Goal: Navigation & Orientation: Find specific page/section

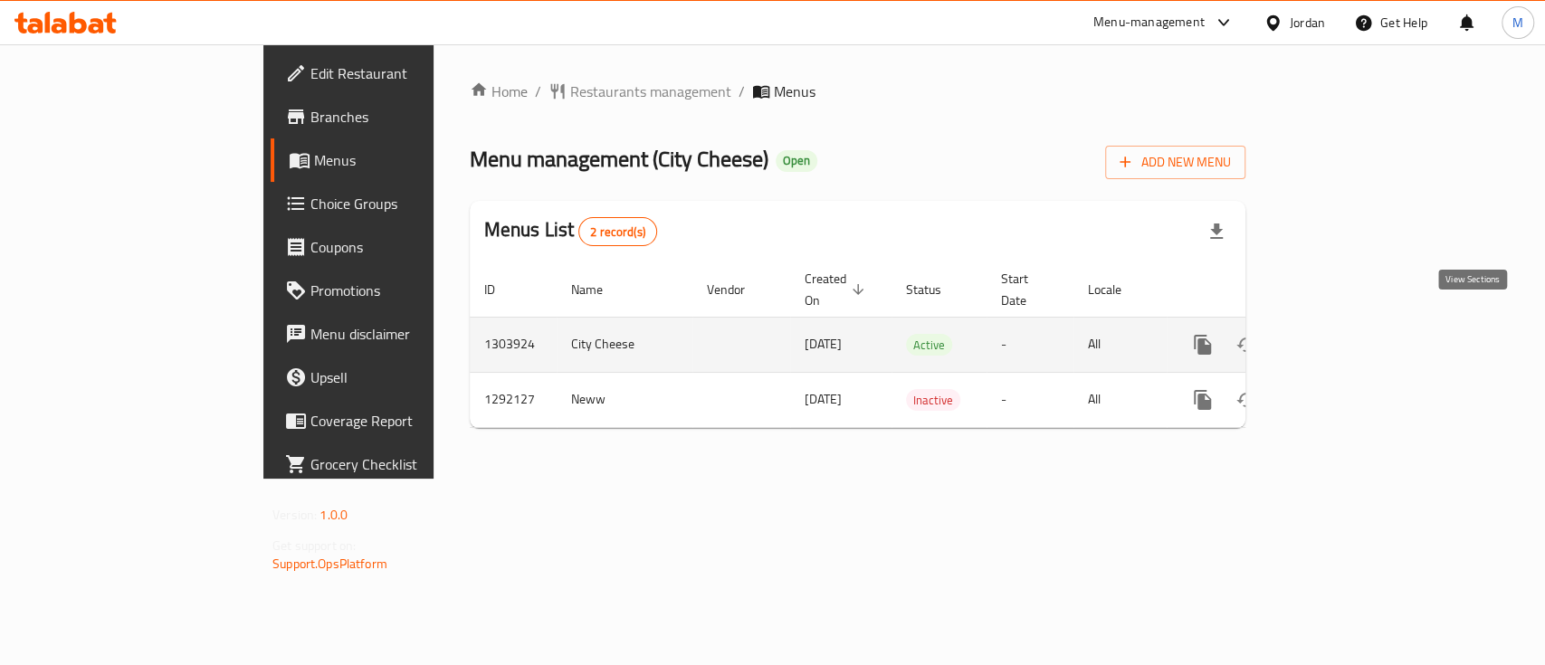
click at [1355, 323] on link "enhanced table" at bounding box center [1333, 344] width 43 height 43
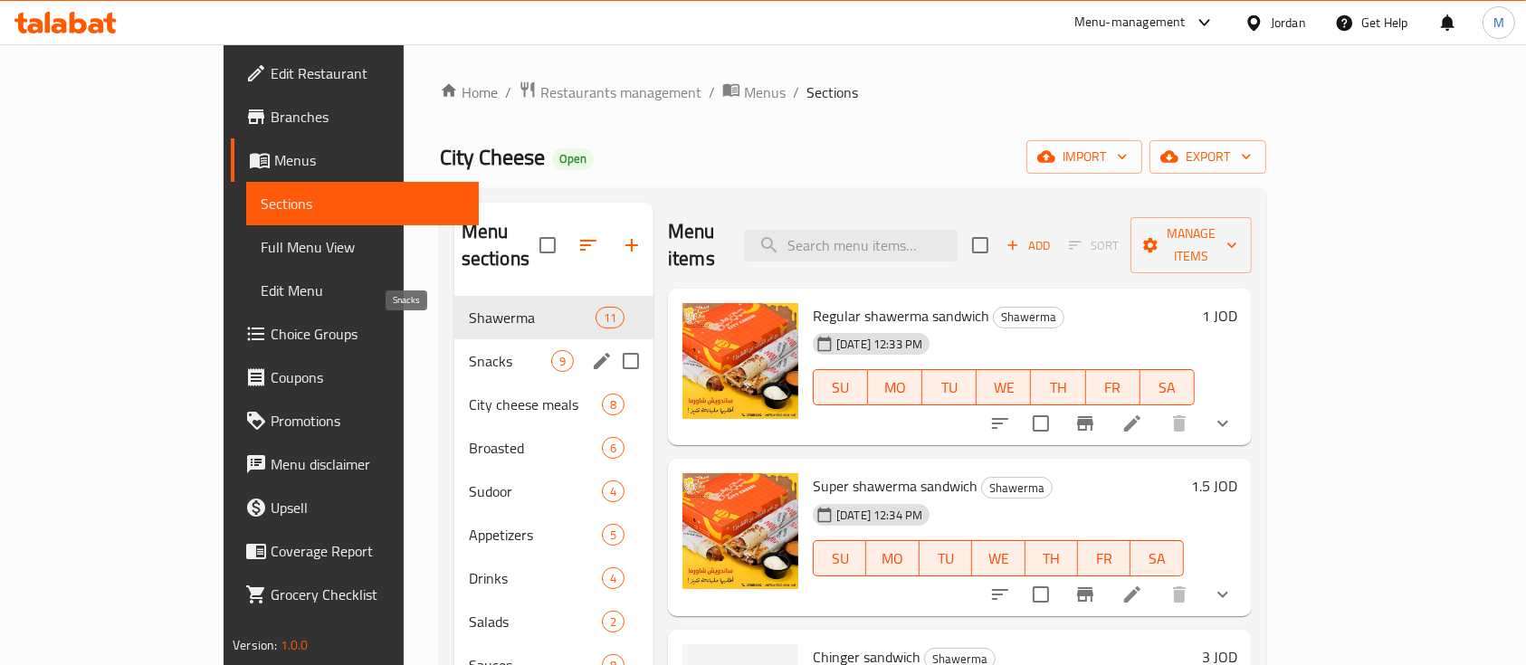
click at [469, 350] on span "Snacks" at bounding box center [510, 361] width 82 height 22
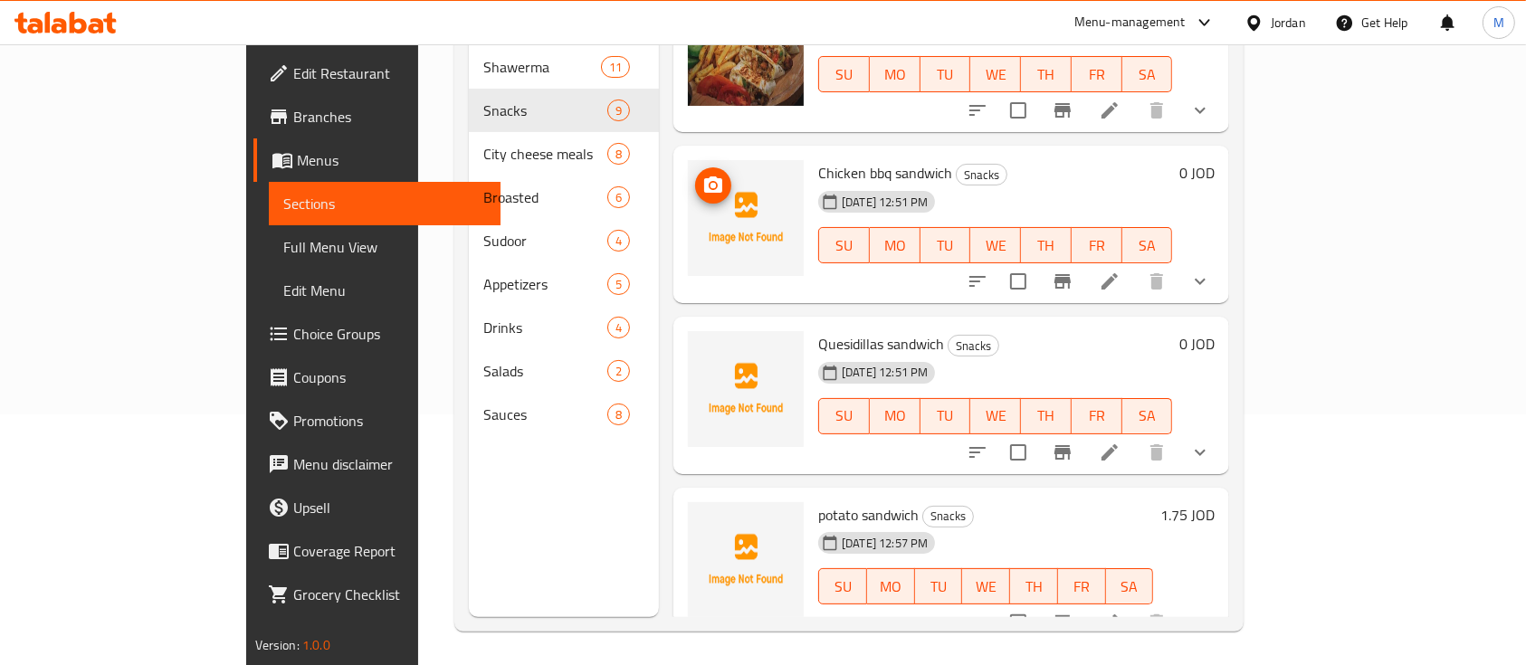
scroll to position [253, 0]
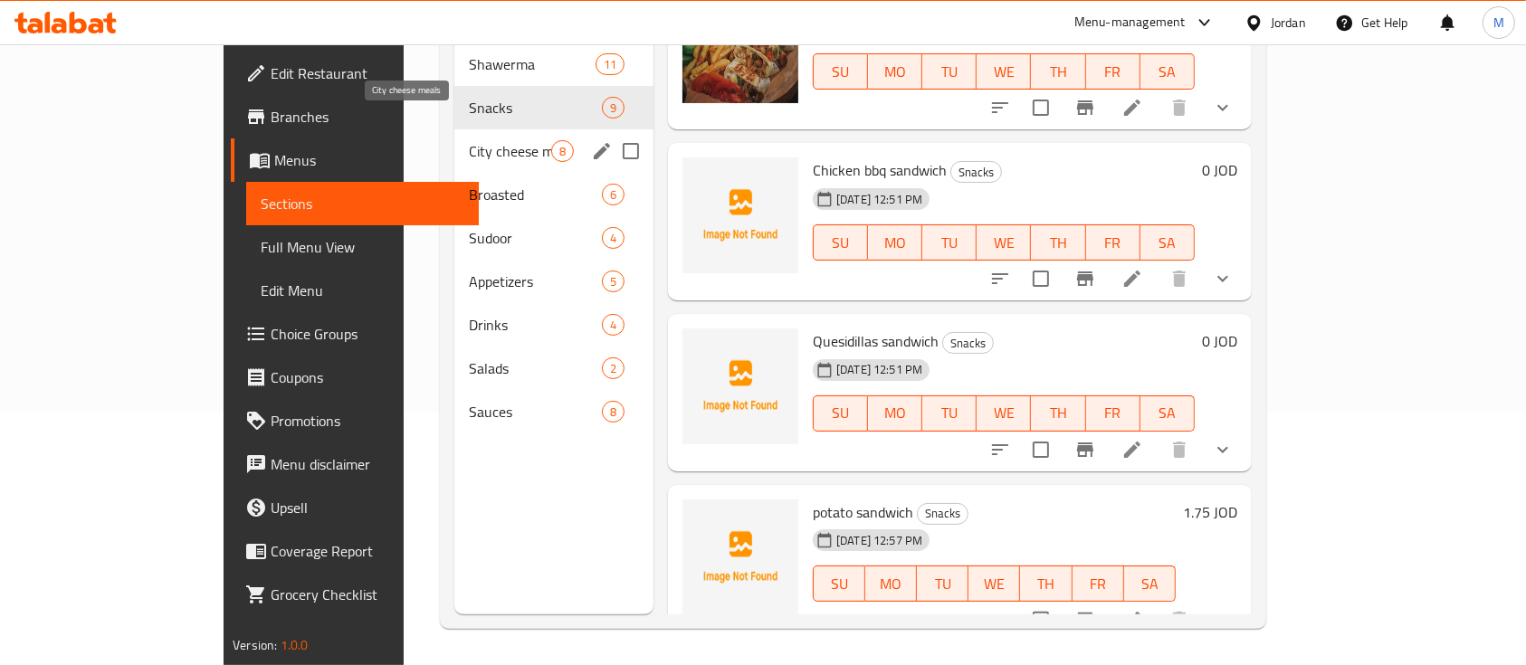
click at [469, 140] on span "City cheese meals" at bounding box center [510, 151] width 82 height 22
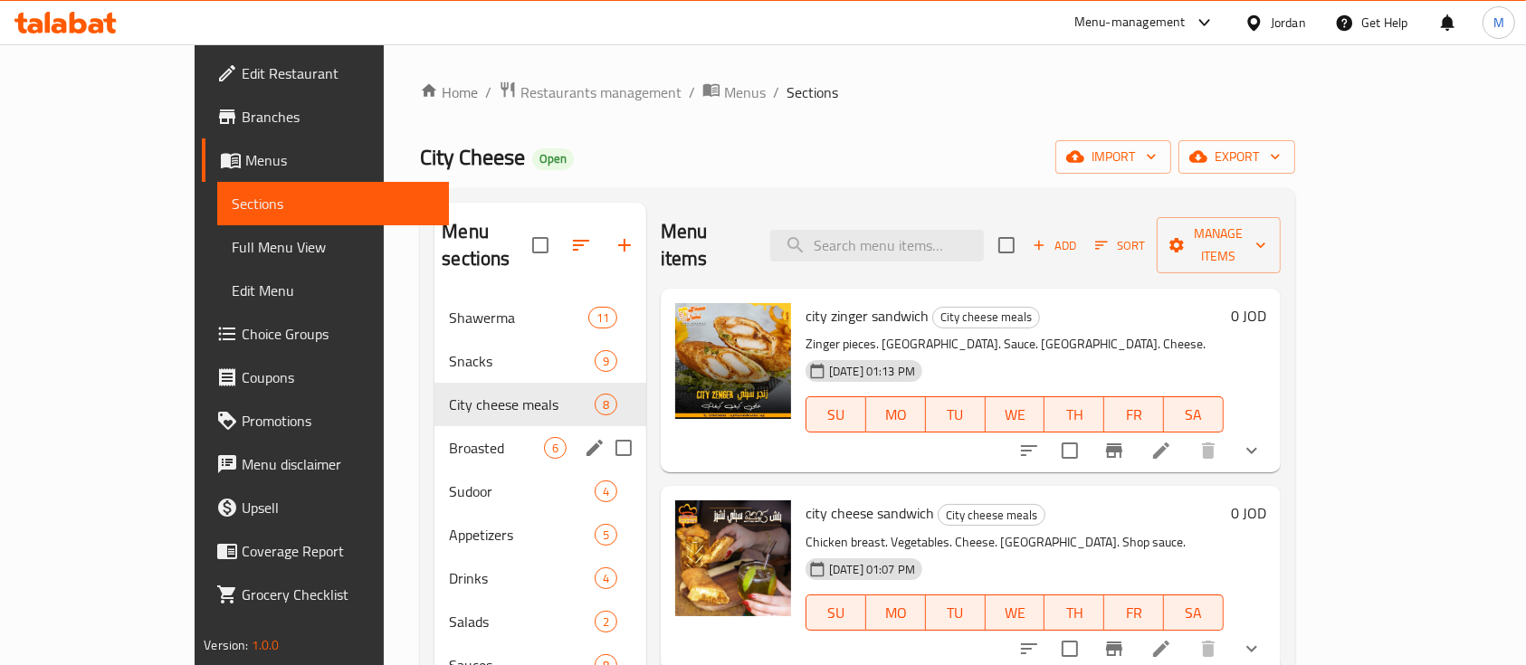
click at [434, 432] on div "Broasted 6" at bounding box center [540, 447] width 212 height 43
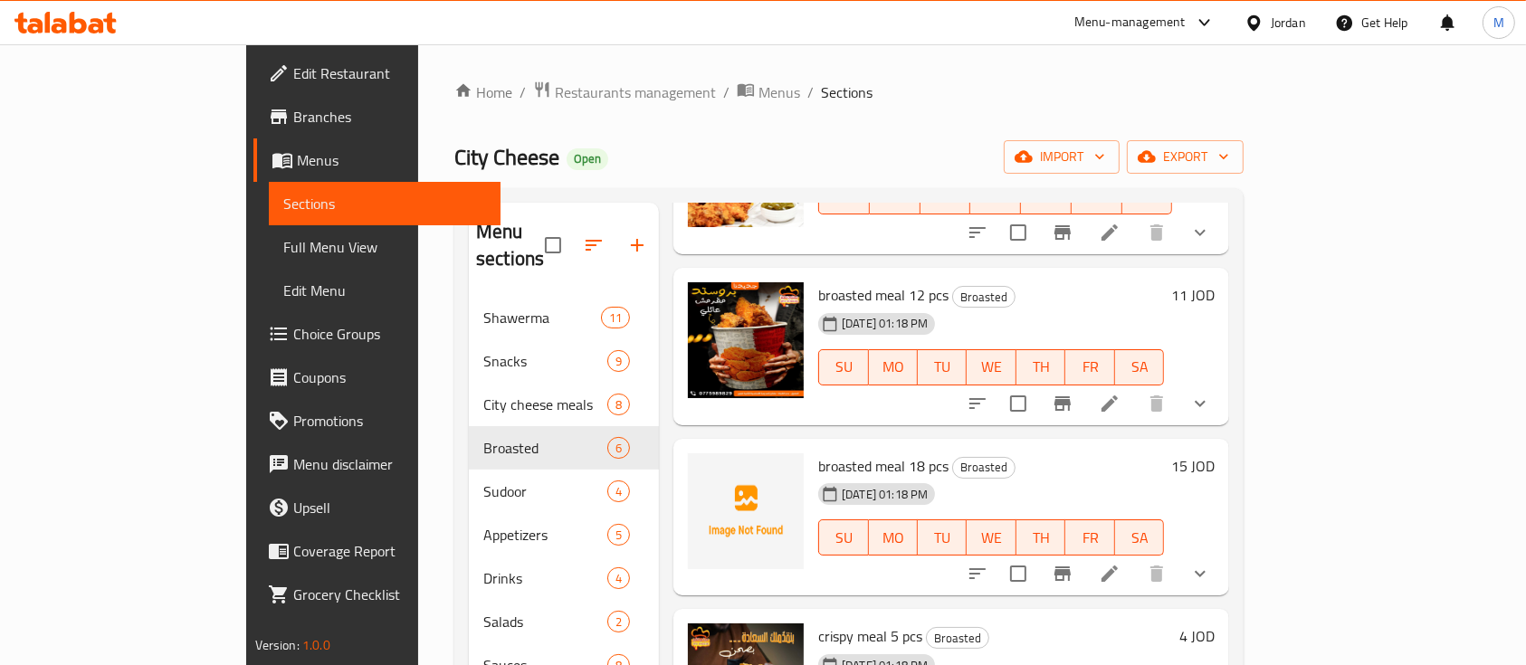
scroll to position [404, 0]
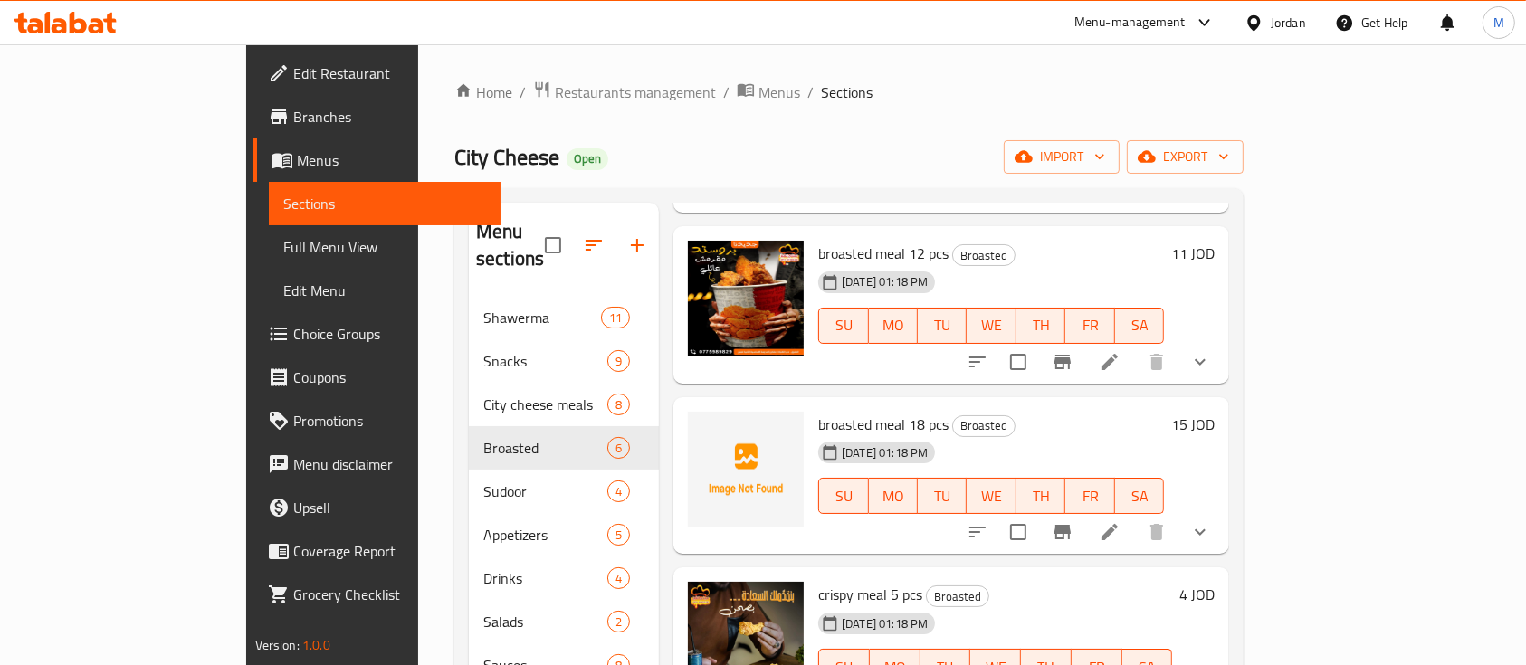
click at [466, 110] on div "Home / Restaurants management / Menus / Sections City Cheese Open import export…" at bounding box center [848, 482] width 789 height 802
click at [555, 97] on span "Restaurants management" at bounding box center [635, 92] width 161 height 22
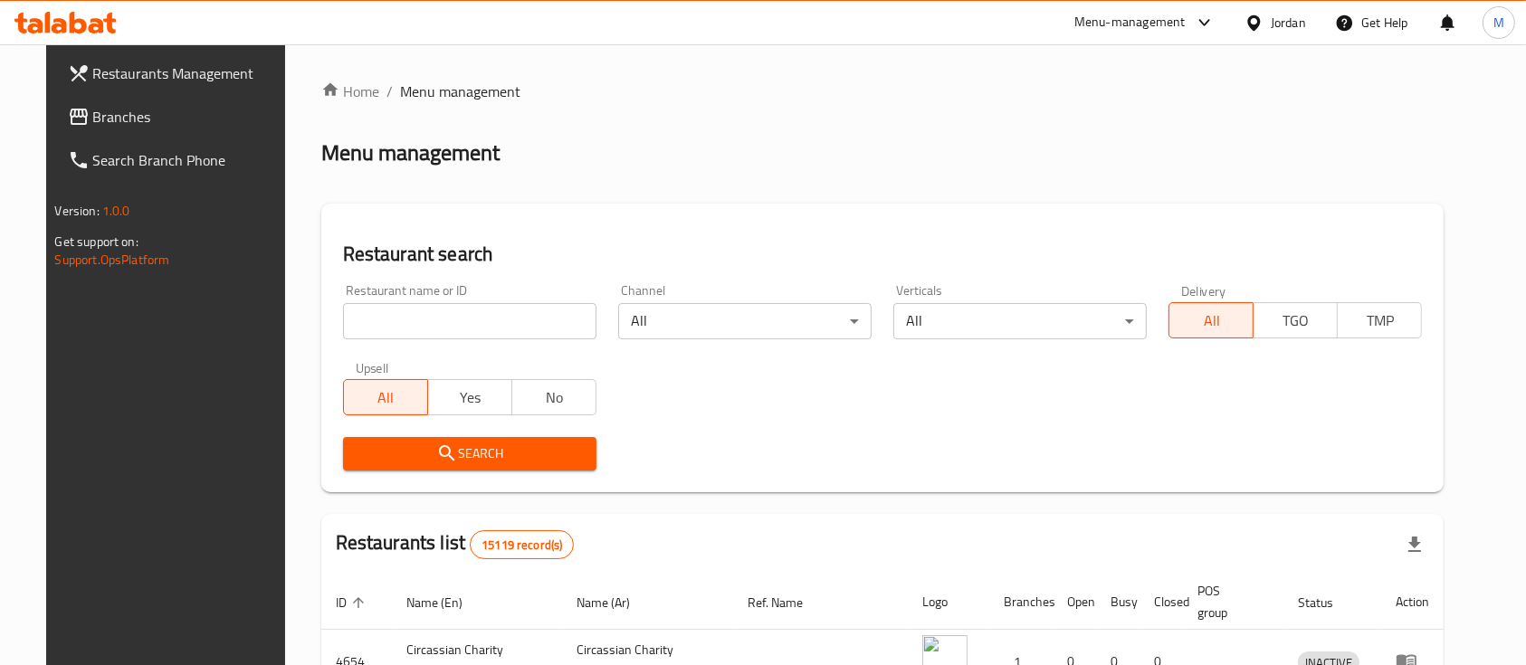
drag, startPoint x: 81, startPoint y: 106, endPoint x: 116, endPoint y: 109, distance: 34.5
click at [93, 106] on span "Branches" at bounding box center [190, 117] width 194 height 22
